Goal: Task Accomplishment & Management: Use online tool/utility

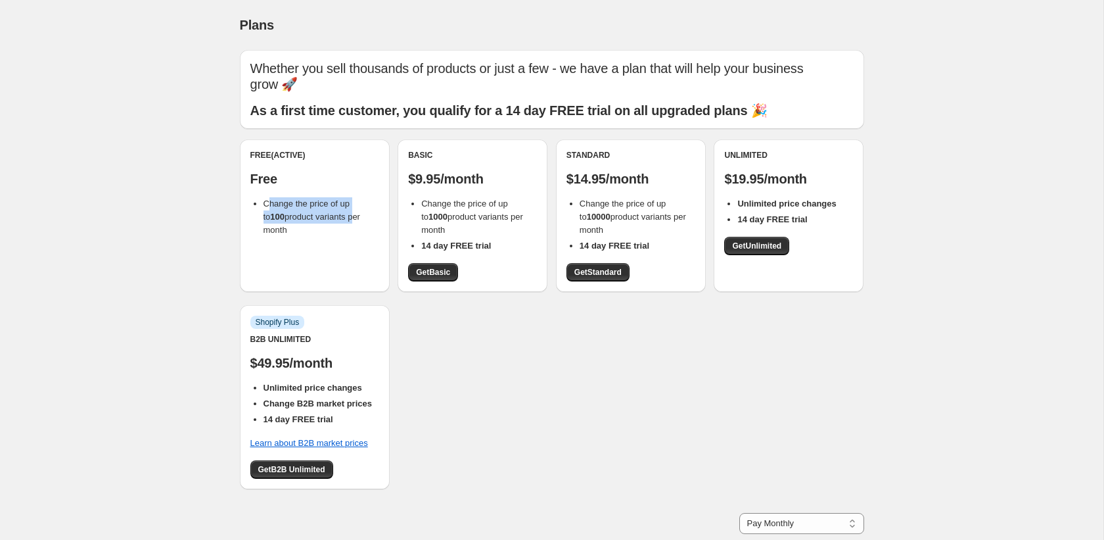
drag, startPoint x: 267, startPoint y: 192, endPoint x: 308, endPoint y: 209, distance: 44.8
click at [351, 206] on span "Change the price of up to 100 product variants per month" at bounding box center [312, 216] width 97 height 36
click at [294, 209] on li "Change the price of up to 100 product variants per month" at bounding box center [322, 216] width 116 height 39
drag, startPoint x: 265, startPoint y: 202, endPoint x: 352, endPoint y: 235, distance: 92.8
click at [352, 235] on div "Free (Active) Free Change the price of up to 100 product variants per month" at bounding box center [315, 215] width 150 height 152
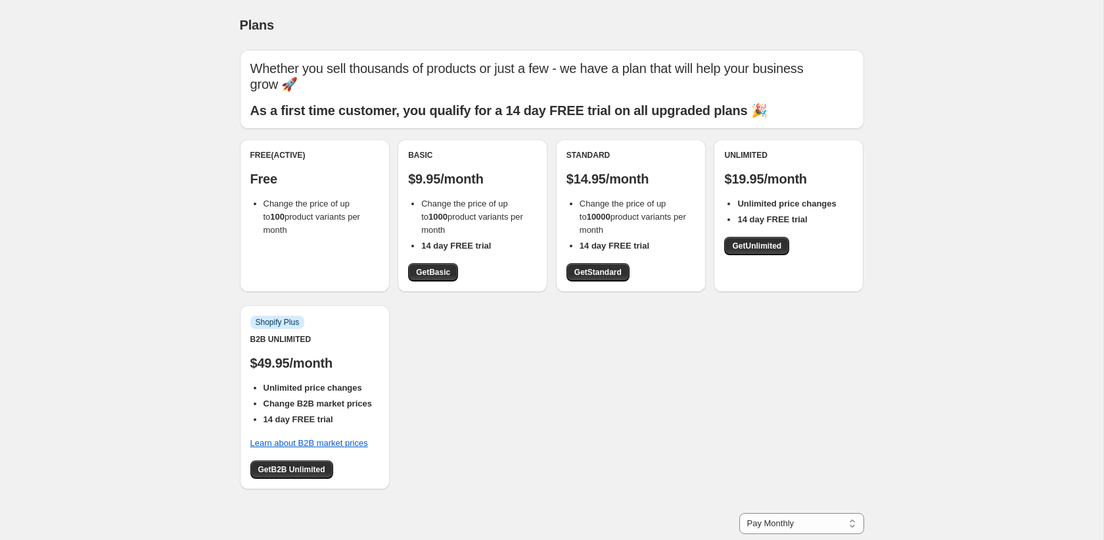
click at [352, 235] on div "Free (Active) Free Change the price of up to 100 product variants per month" at bounding box center [315, 215] width 150 height 152
drag, startPoint x: 297, startPoint y: 194, endPoint x: 340, endPoint y: 218, distance: 48.8
click at [340, 218] on li "Change the price of up to 100 product variants per month" at bounding box center [322, 216] width 116 height 39
drag, startPoint x: 423, startPoint y: 193, endPoint x: 492, endPoint y: 232, distance: 79.5
click at [492, 232] on ul "Change the price of up to 1000 product variants per month 14 day FREE trial" at bounding box center [472, 224] width 129 height 55
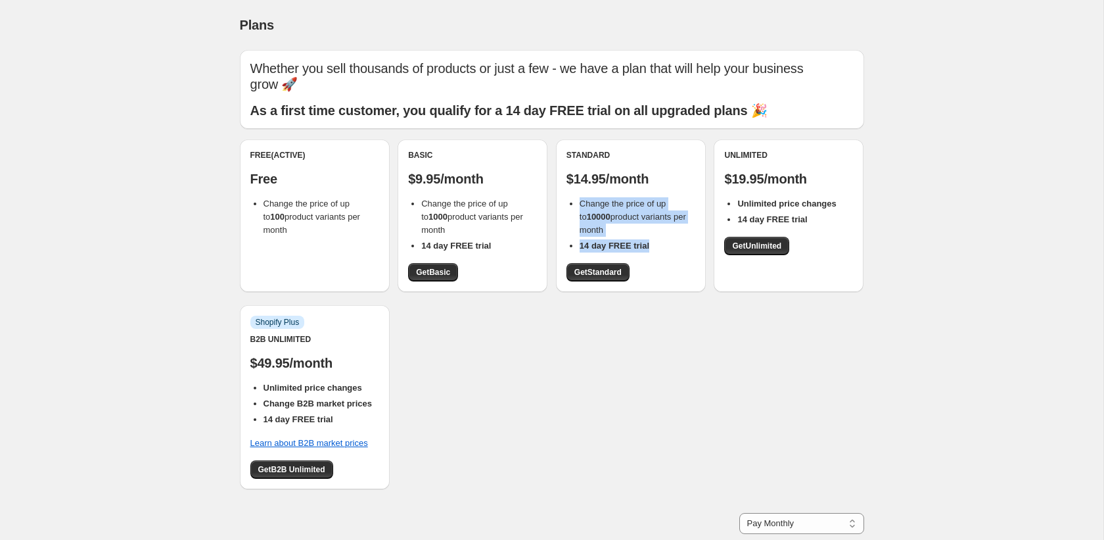
drag, startPoint x: 608, startPoint y: 190, endPoint x: 653, endPoint y: 229, distance: 59.1
click at [653, 229] on ul "Change the price of up to 10000 product variants per month 14 day FREE trial" at bounding box center [630, 224] width 129 height 55
drag, startPoint x: 443, startPoint y: 164, endPoint x: 436, endPoint y: 164, distance: 7.2
click at [440, 171] on p "$9.95/month" at bounding box center [472, 179] width 129 height 16
drag, startPoint x: 479, startPoint y: 168, endPoint x: 509, endPoint y: 173, distance: 30.6
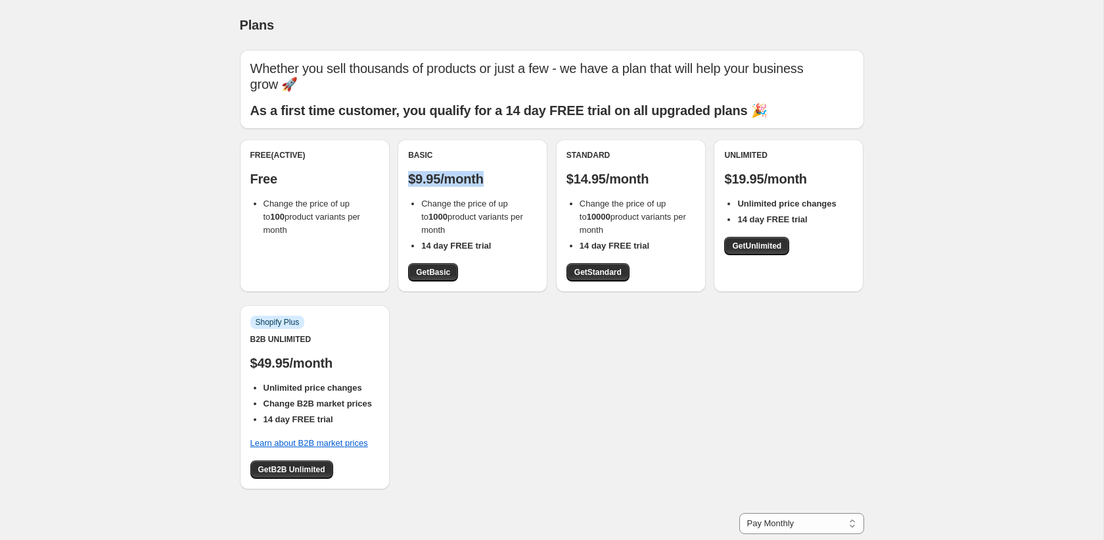
click at [509, 173] on div "Basic $9.95/month Change the price of up to 1000 product variants per month 14 …" at bounding box center [472, 215] width 129 height 131
drag, startPoint x: 573, startPoint y: 159, endPoint x: 649, endPoint y: 161, distance: 75.6
click at [649, 171] on p "$14.95/month" at bounding box center [630, 179] width 129 height 16
click at [620, 199] on span "Change the price of up to 10000 product variants per month" at bounding box center [633, 216] width 106 height 36
drag, startPoint x: 581, startPoint y: 163, endPoint x: 675, endPoint y: 160, distance: 94.0
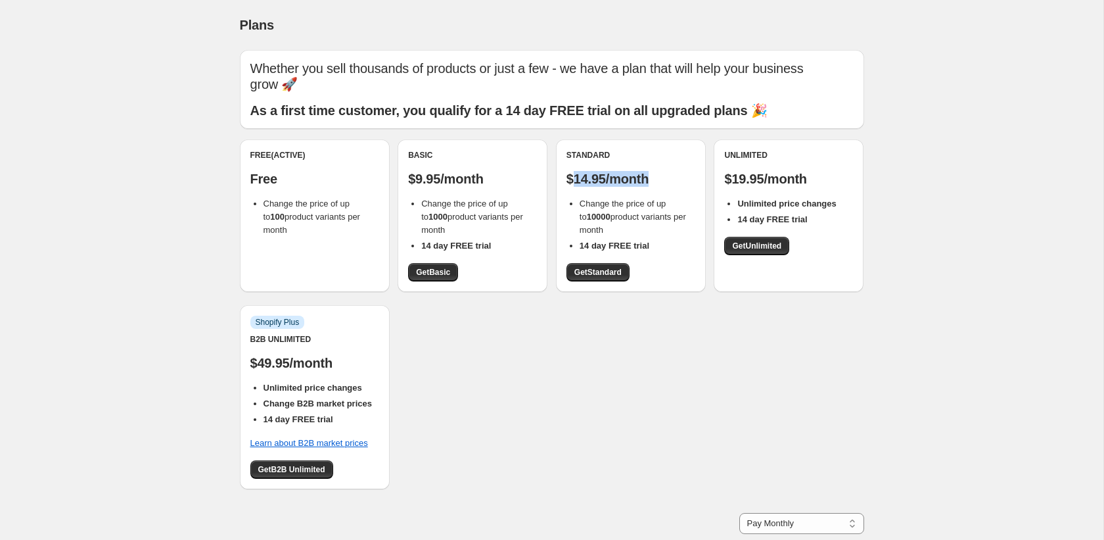
click at [675, 171] on p "$14.95/month" at bounding box center [630, 179] width 129 height 16
drag, startPoint x: 426, startPoint y: 202, endPoint x: 486, endPoint y: 203, distance: 59.8
click at [486, 203] on ul "Change the price of up to 1000 product variants per month 14 day FREE trial" at bounding box center [472, 224] width 129 height 55
drag, startPoint x: 269, startPoint y: 201, endPoint x: 313, endPoint y: 206, distance: 43.6
click at [313, 206] on span "Change the price of up to 100 product variants per month" at bounding box center [312, 216] width 97 height 36
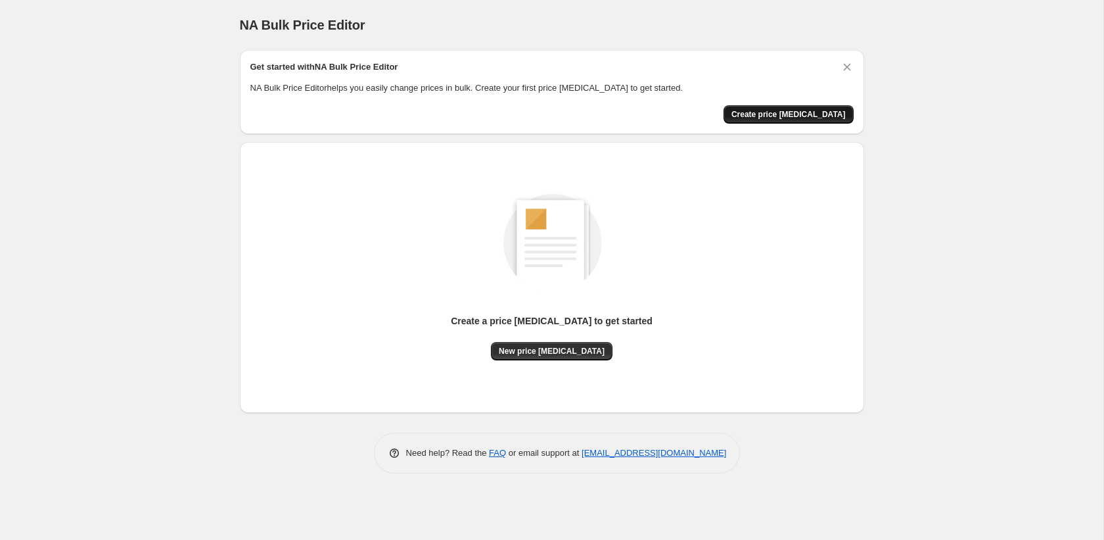
click at [770, 113] on span "Create price [MEDICAL_DATA]" at bounding box center [788, 114] width 114 height 11
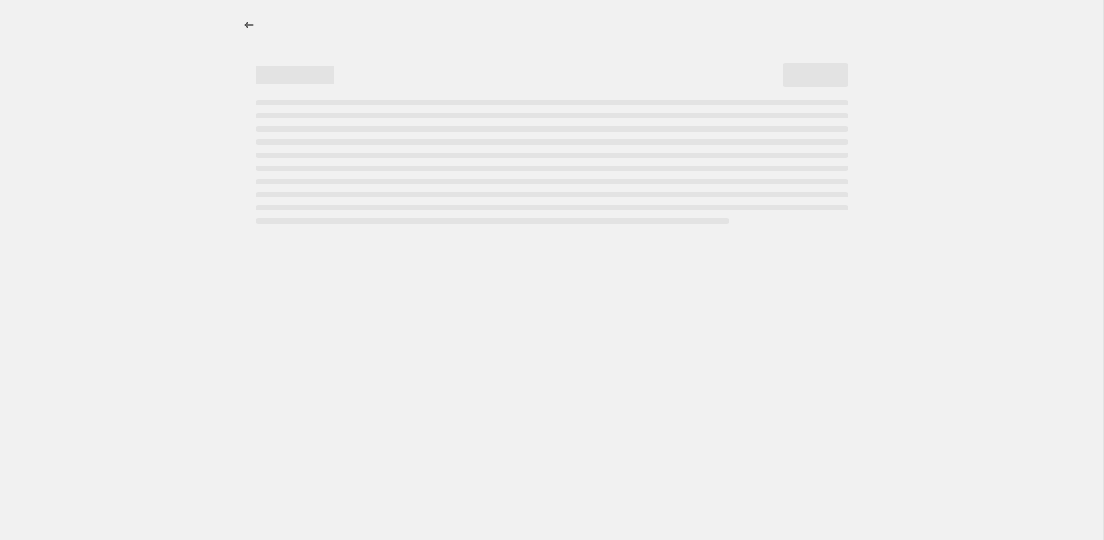
select select "percentage"
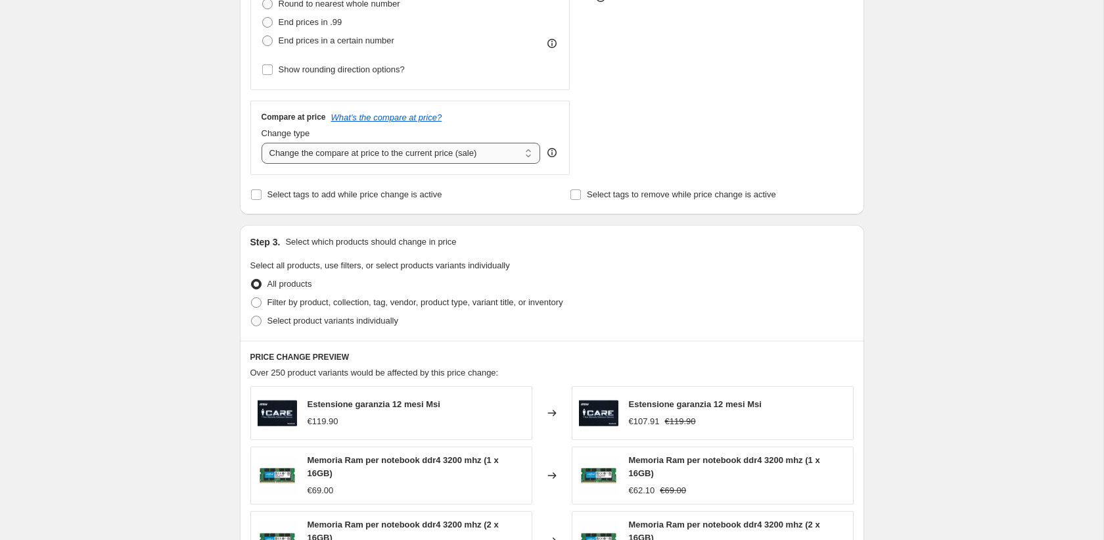
scroll to position [398, 0]
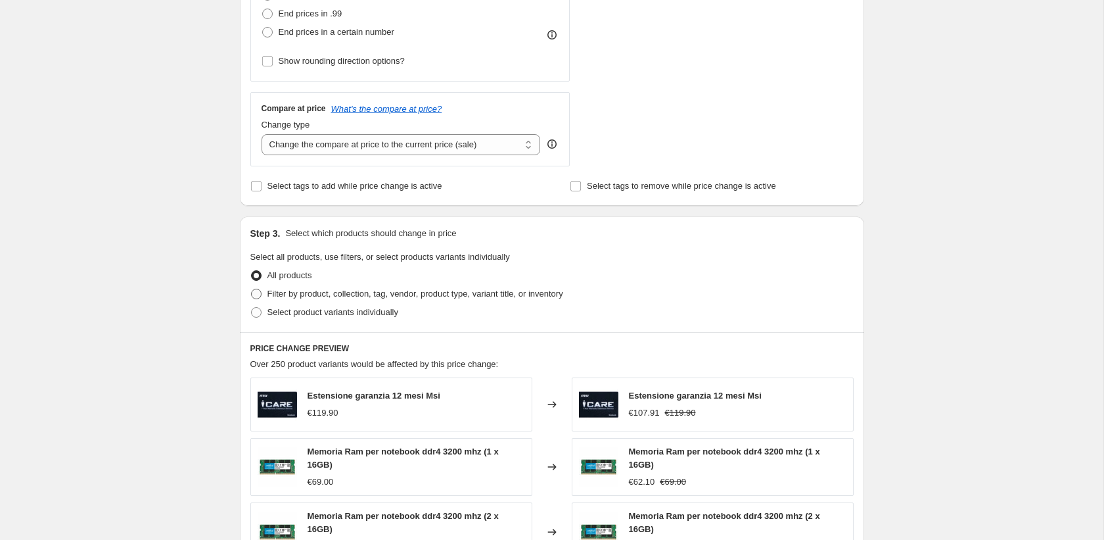
click at [302, 296] on span "Filter by product, collection, tag, vendor, product type, variant title, or inv…" at bounding box center [415, 293] width 296 height 10
click at [252, 289] on input "Filter by product, collection, tag, vendor, product type, variant title, or inv…" at bounding box center [251, 288] width 1 height 1
radio input "true"
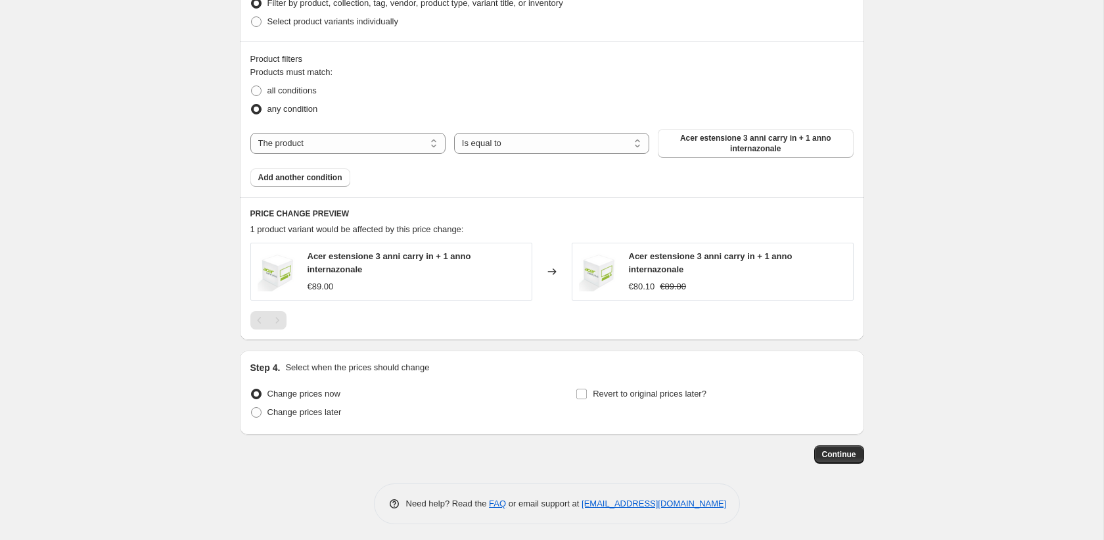
scroll to position [690, 0]
click at [584, 394] on input "Revert to original prices later?" at bounding box center [581, 391] width 11 height 11
checkbox input "true"
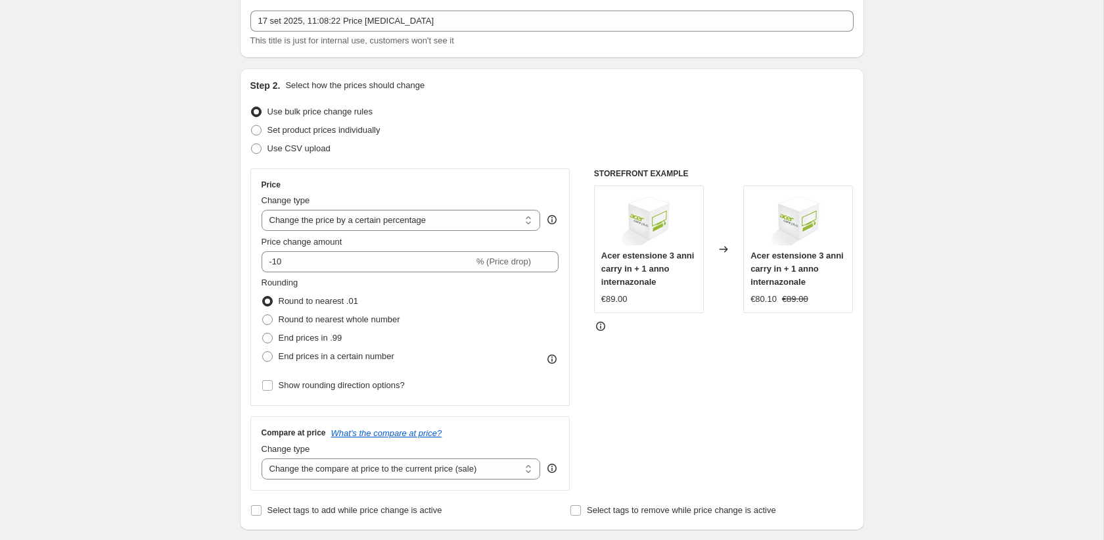
scroll to position [0, 0]
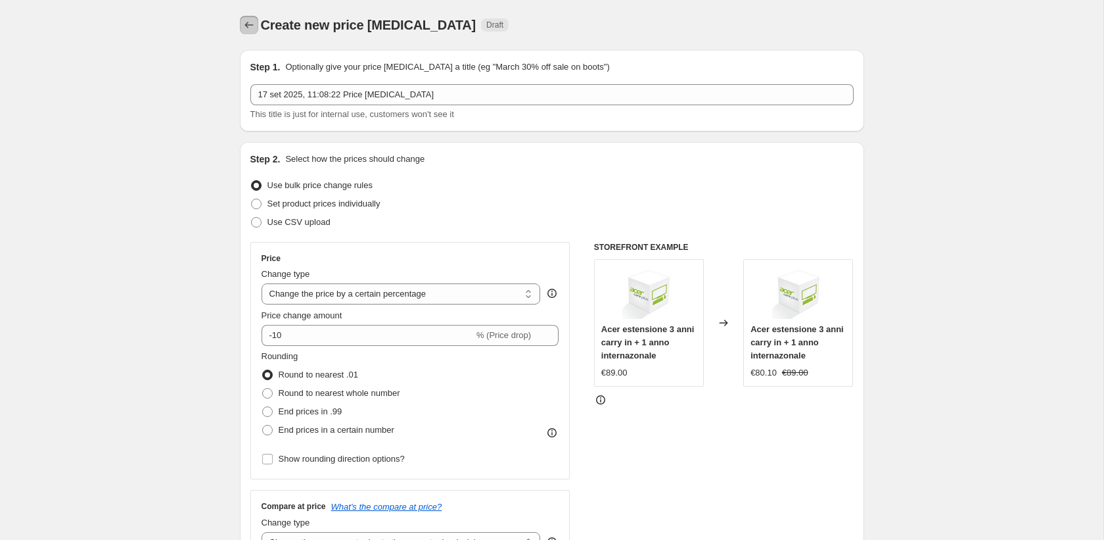
click at [242, 26] on icon "Price change jobs" at bounding box center [248, 24] width 13 height 13
